Goal: Task Accomplishment & Management: Manage account settings

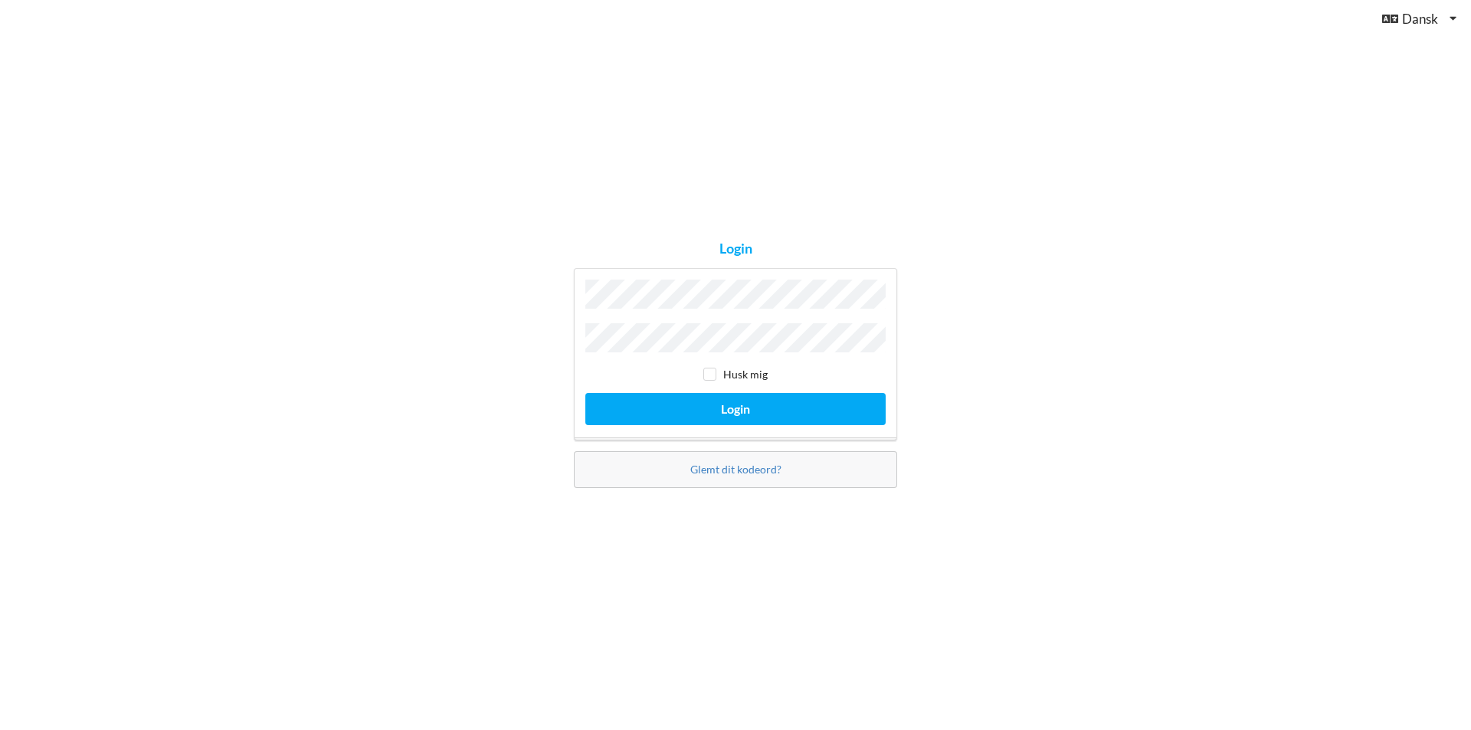
click at [585, 393] on button "Login" at bounding box center [735, 408] width 300 height 31
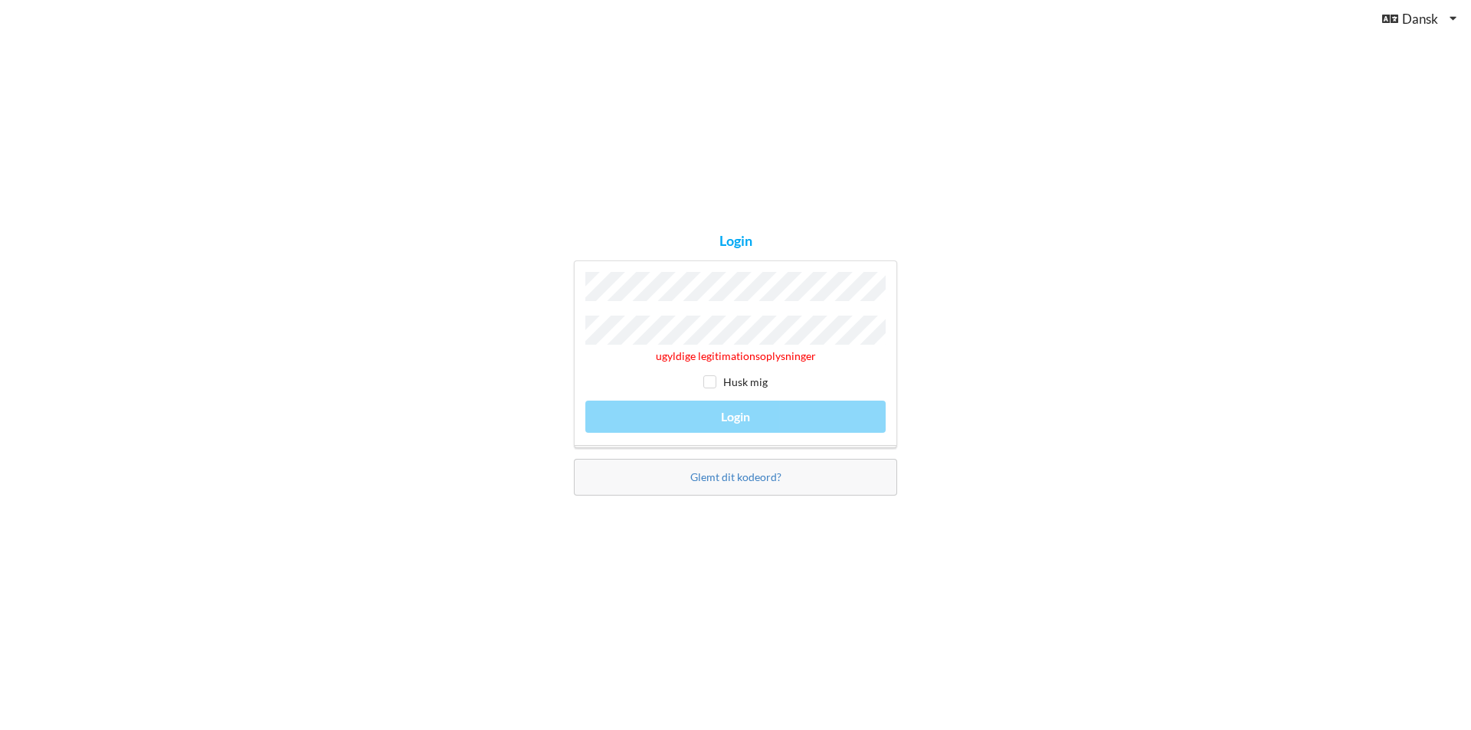
click at [568, 327] on div "Login ugyldige legitimationsoplysninger Husk mig Login Glemt dit kodeord?" at bounding box center [735, 365] width 345 height 283
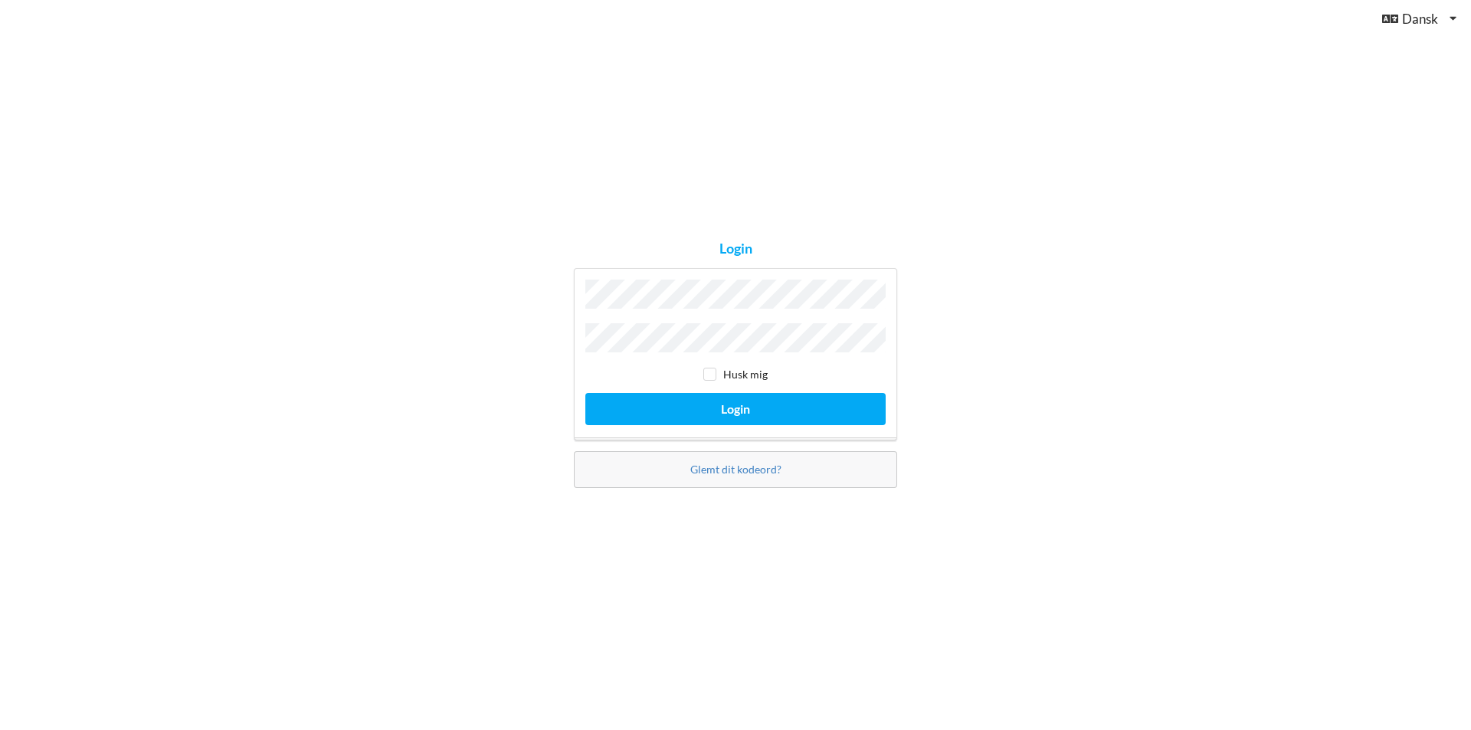
click at [585, 393] on button "Login" at bounding box center [735, 408] width 300 height 31
